Goal: Transaction & Acquisition: Purchase product/service

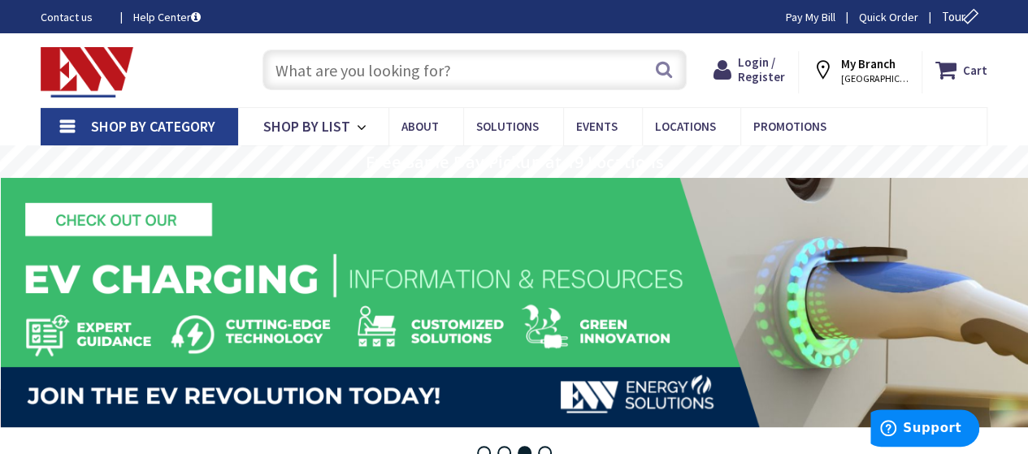
click at [317, 73] on input "text" at bounding box center [475, 70] width 424 height 41
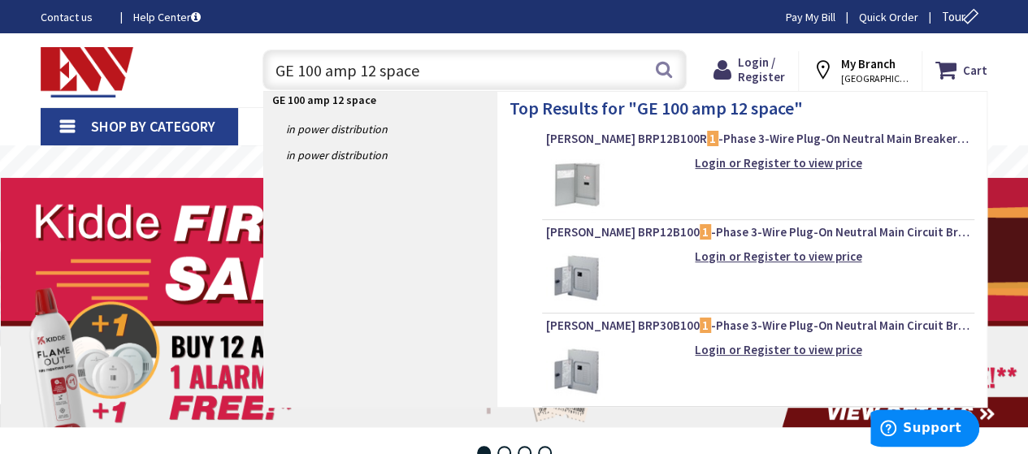
type input "GE 100 amp 12 space"
click at [314, 134] on link "in Power Distribution" at bounding box center [380, 129] width 232 height 26
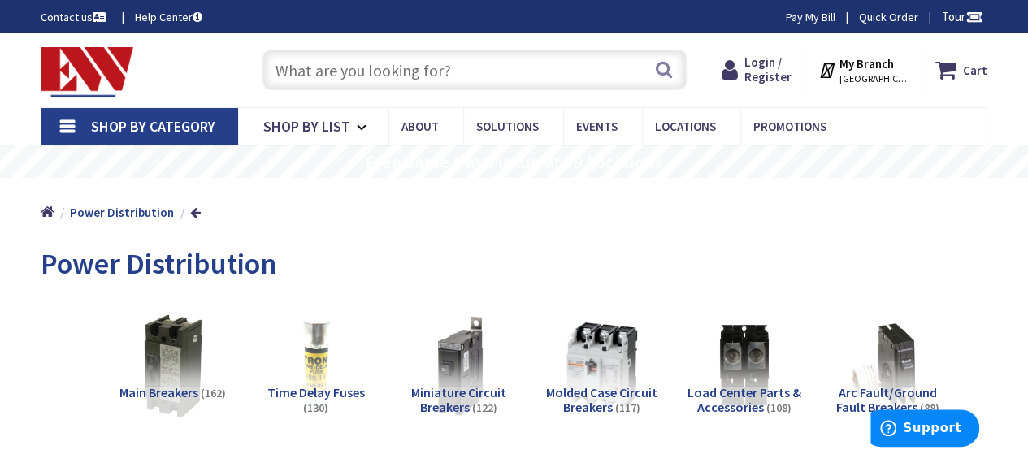
click at [359, 66] on input "text" at bounding box center [475, 70] width 424 height 41
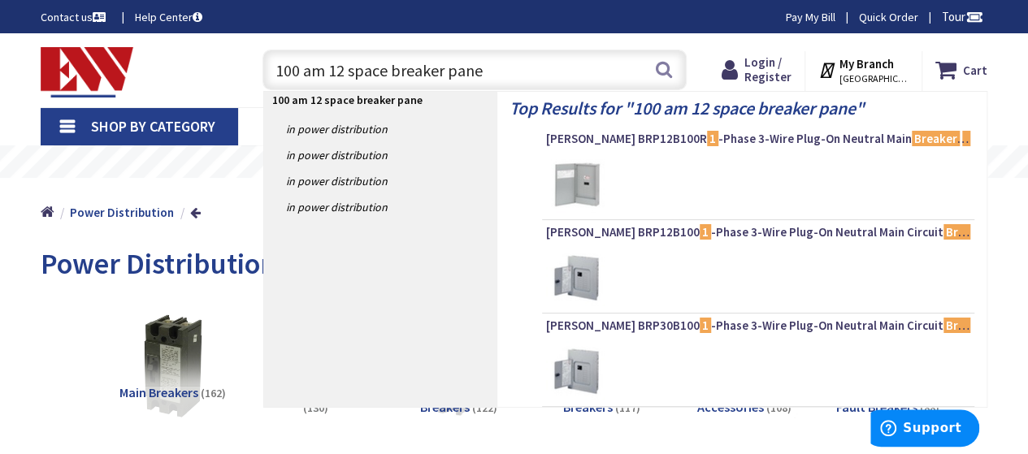
type input "100 am 12 space breaker panel"
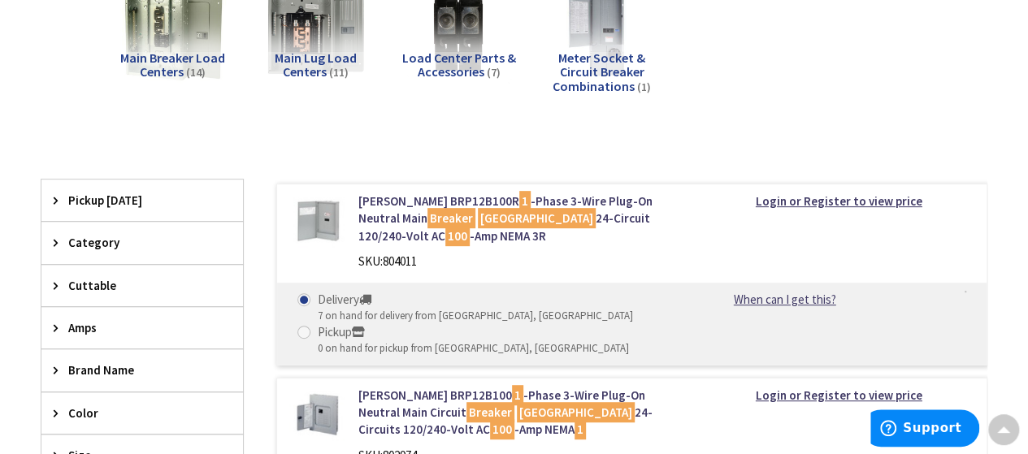
scroll to position [357, 0]
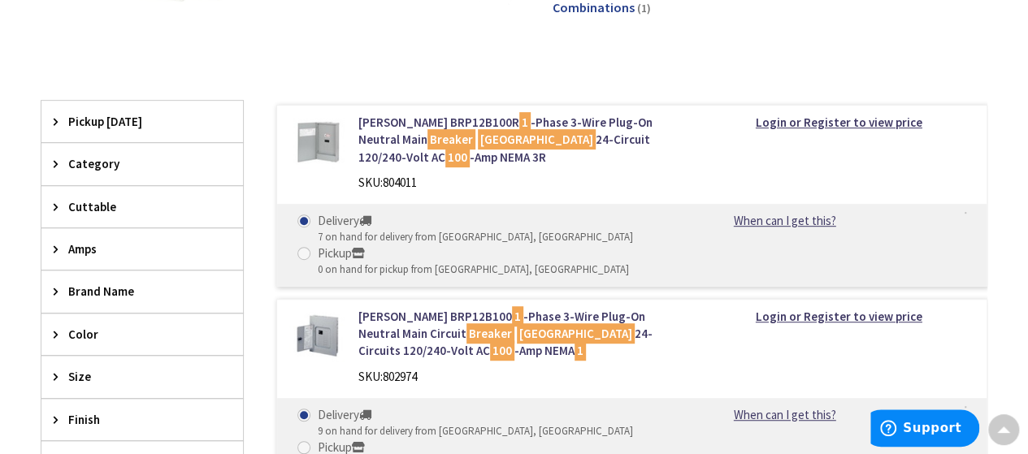
click at [55, 160] on icon at bounding box center [60, 164] width 12 height 12
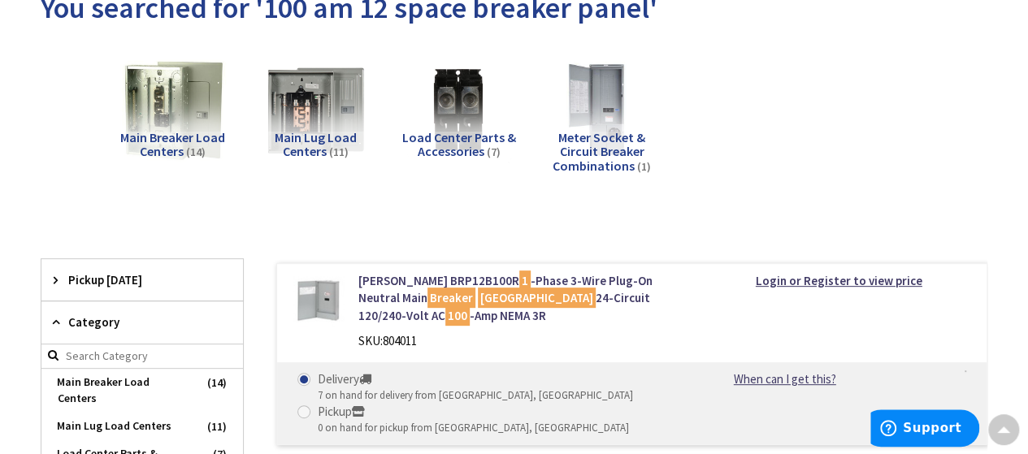
scroll to position [195, 0]
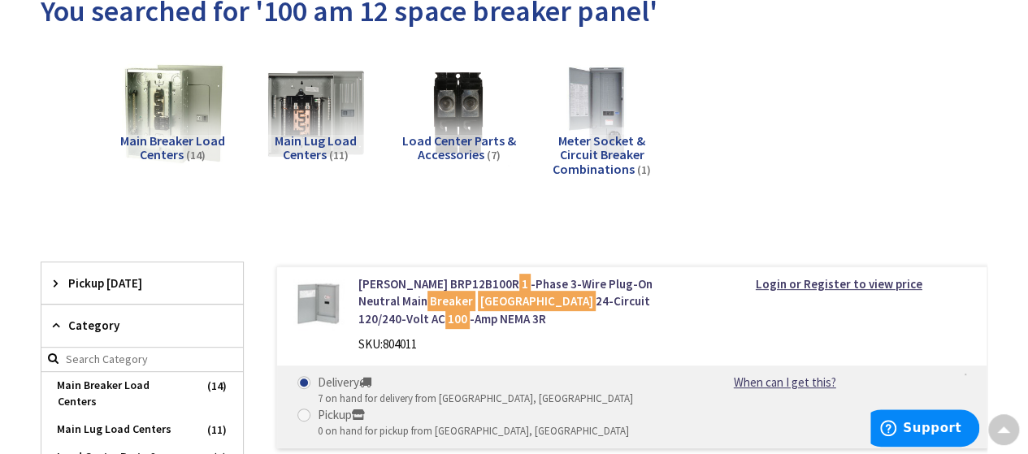
click at [164, 115] on img at bounding box center [172, 113] width 105 height 105
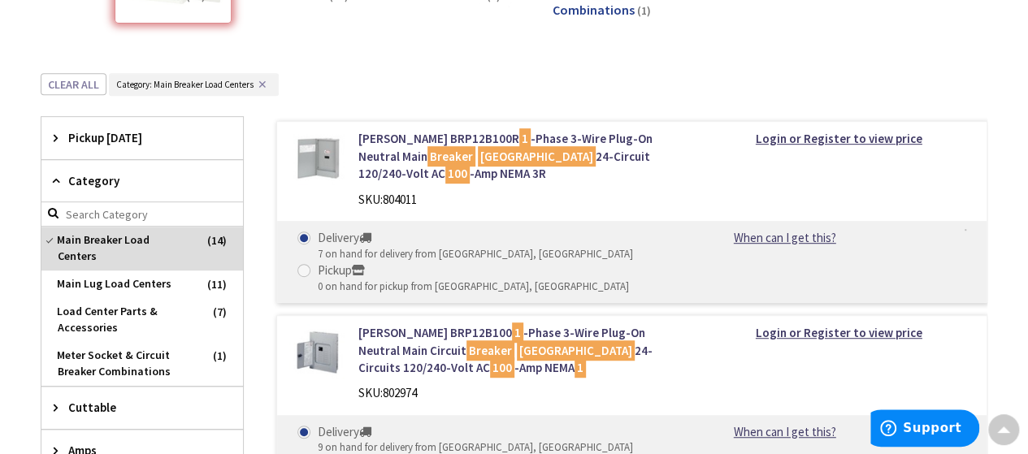
scroll to position [353, 0]
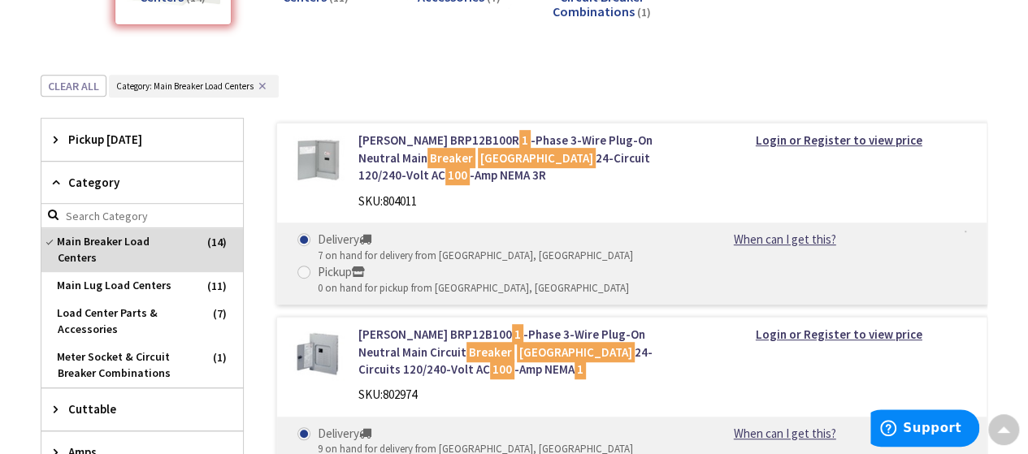
click at [55, 133] on icon at bounding box center [60, 139] width 12 height 12
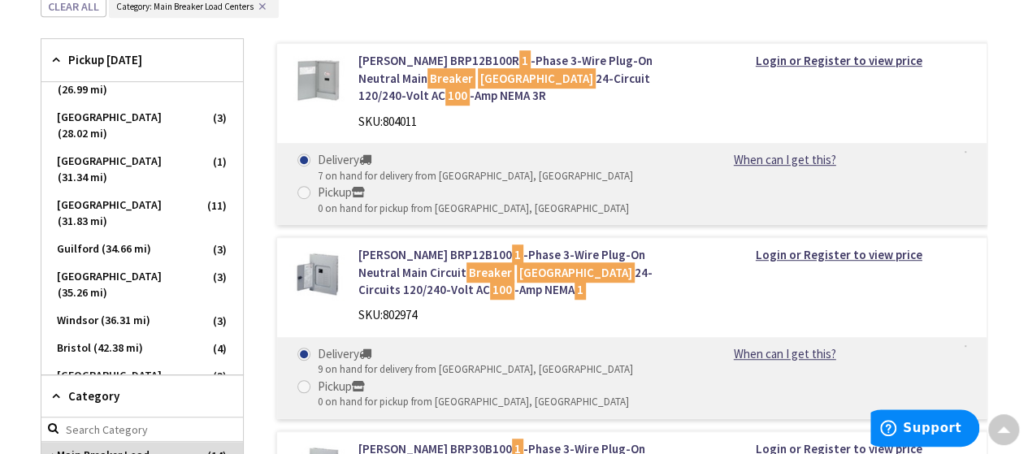
scroll to position [120, 0]
click at [107, 308] on span "Windsor (36.31 mi)" at bounding box center [142, 322] width 202 height 28
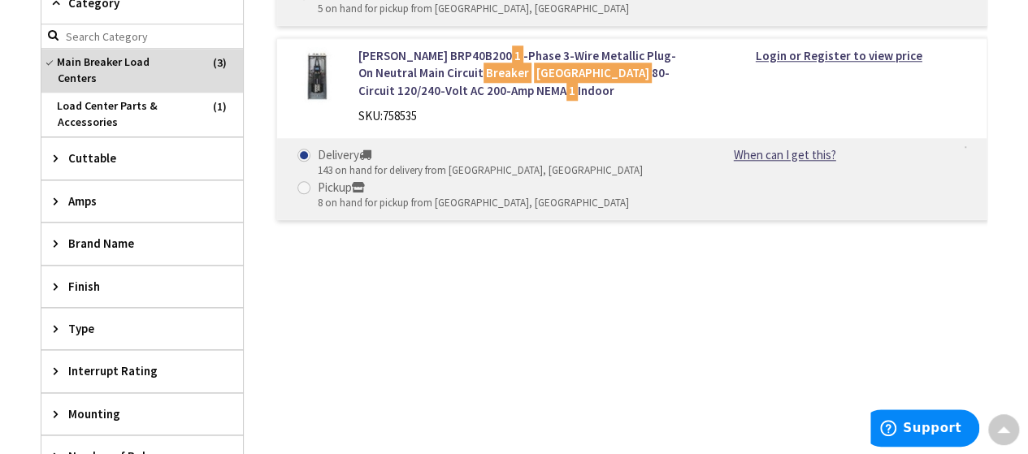
scroll to position [824, 0]
click at [691, 337] on div "Eaton BRP30B100 1 -Phase 3-Wire Plug-On Neutral Main Circuit Breaker Load Cente…" at bounding box center [616, 84] width 744 height 875
